Goal: Task Accomplishment & Management: Complete application form

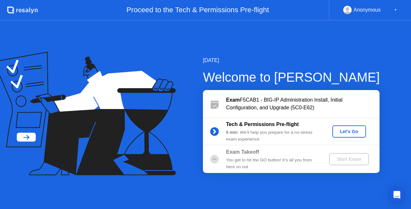
click at [337, 134] on div "Let's Go" at bounding box center [349, 131] width 29 height 5
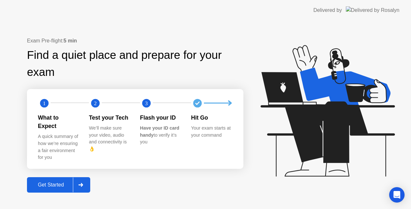
click at [68, 182] on div "Get Started" at bounding box center [51, 185] width 44 height 6
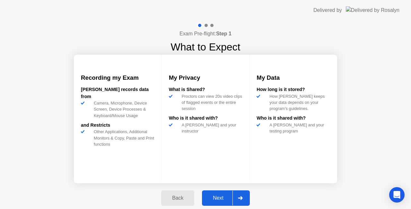
click at [212, 195] on div "Next" at bounding box center [218, 198] width 29 height 6
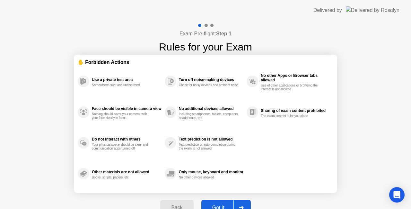
click at [389, 63] on div "Exam Pre-flight: Step 1 Rules for your Exam ✋ Forbidden Actions Use a private t…" at bounding box center [205, 123] width 411 height 204
click at [384, 65] on div "Exam Pre-flight: Step 1 Rules for your Exam ✋ Forbidden Actions Use a private t…" at bounding box center [205, 123] width 411 height 204
click at [359, 141] on div "Exam Pre-flight: Step 1 Rules for your Exam ✋ Forbidden Actions Use a private t…" at bounding box center [205, 123] width 411 height 204
click at [218, 203] on button "Got it" at bounding box center [225, 207] width 49 height 15
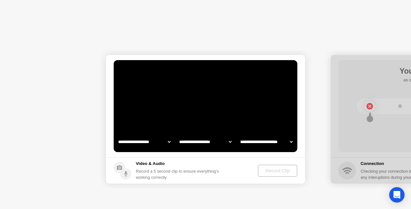
select select "**********"
select select "*******"
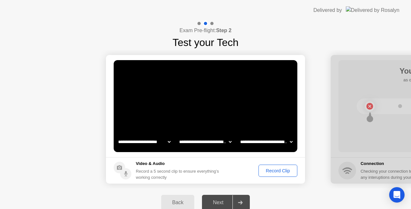
click at [216, 200] on div "Next" at bounding box center [218, 203] width 29 height 6
click at [216, 202] on div "Next" at bounding box center [218, 203] width 29 height 6
click at [269, 175] on button "Record Clip" at bounding box center [278, 171] width 39 height 12
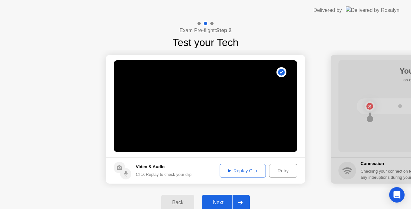
click at [226, 200] on div "Next" at bounding box center [218, 203] width 29 height 6
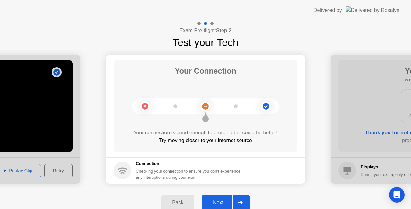
click at [226, 200] on div "Next" at bounding box center [218, 203] width 29 height 6
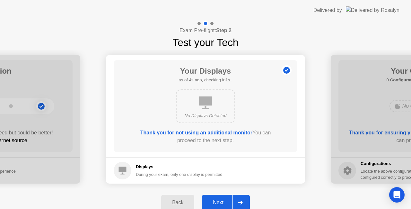
click at [226, 200] on div "Next" at bounding box center [218, 203] width 29 height 6
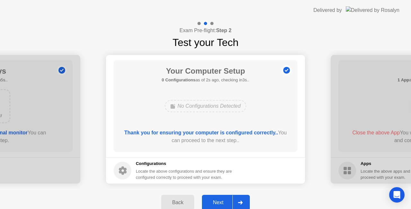
click at [226, 200] on div "Next" at bounding box center [218, 203] width 29 height 6
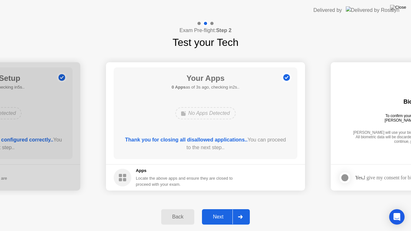
click at [219, 209] on button "Next" at bounding box center [226, 217] width 48 height 15
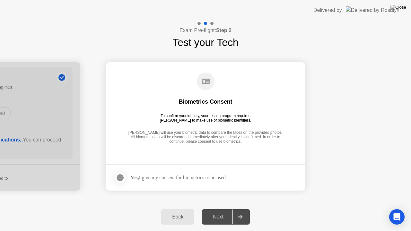
click at [123, 178] on div at bounding box center [120, 178] width 8 height 8
click at [224, 209] on button "Next" at bounding box center [226, 217] width 48 height 15
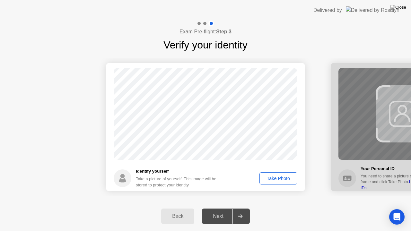
click at [278, 178] on div "Take Photo" at bounding box center [278, 178] width 33 height 5
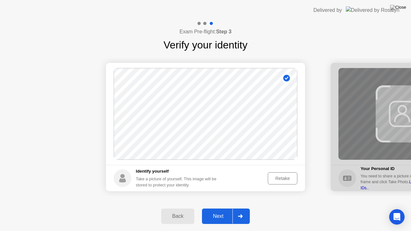
click at [281, 178] on div "Retake" at bounding box center [282, 178] width 25 height 5
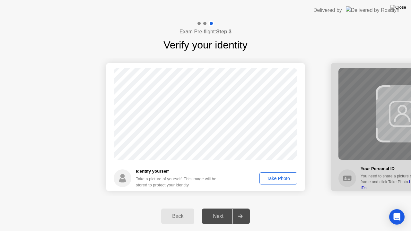
click at [280, 177] on div "Take Photo" at bounding box center [278, 178] width 33 height 5
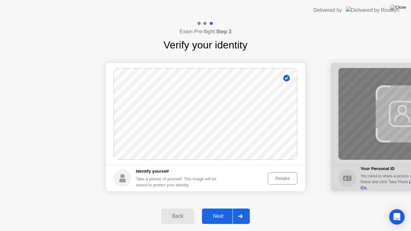
click at [227, 209] on div "Next" at bounding box center [218, 217] width 29 height 6
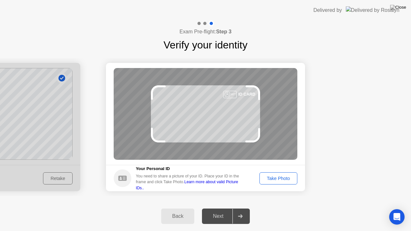
click at [278, 176] on div "Take Photo" at bounding box center [278, 178] width 33 height 5
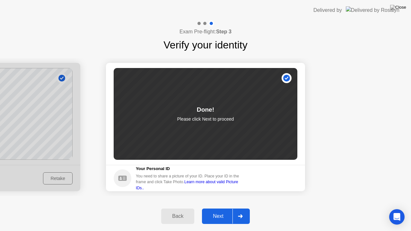
click at [221, 209] on div "Next" at bounding box center [218, 217] width 29 height 6
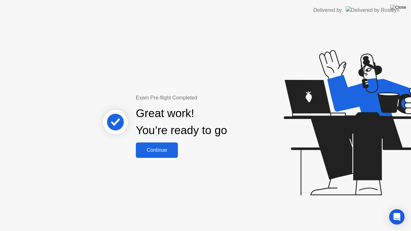
click at [160, 153] on div "Continue" at bounding box center [157, 151] width 38 height 6
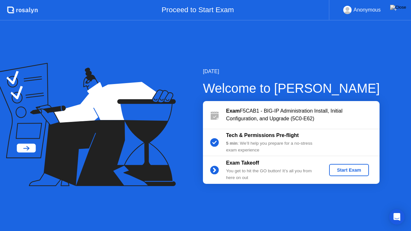
click at [337, 172] on div "Start Exam" at bounding box center [349, 170] width 34 height 5
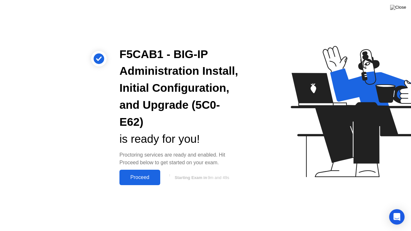
click at [150, 181] on div "Proceed" at bounding box center [139, 178] width 37 height 6
